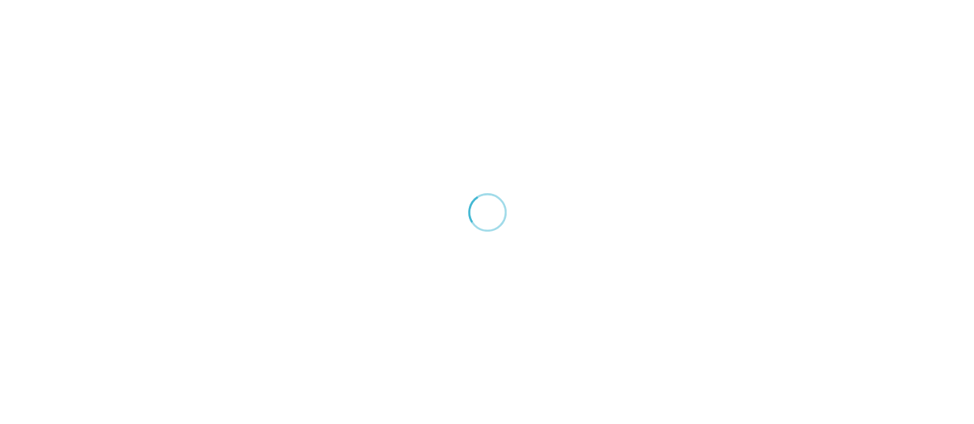
scroll to position [193, 0]
